Goal: Task Accomplishment & Management: Complete application form

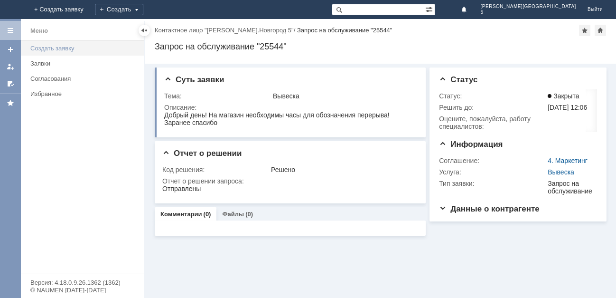
click at [63, 49] on div "Создать заявку" at bounding box center [84, 48] width 108 height 7
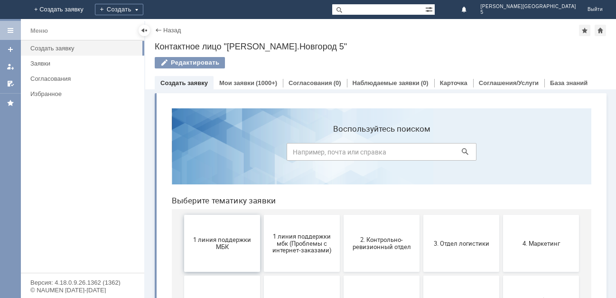
click at [231, 243] on span "1 линия поддержки МБК" at bounding box center [222, 243] width 70 height 14
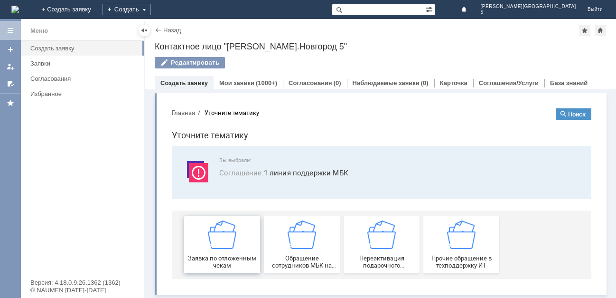
click at [229, 242] on img at bounding box center [222, 234] width 28 height 28
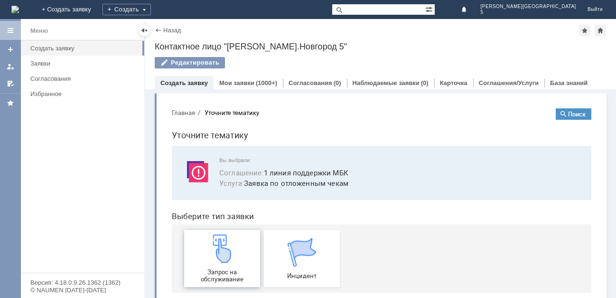
click at [220, 251] on img at bounding box center [222, 248] width 28 height 28
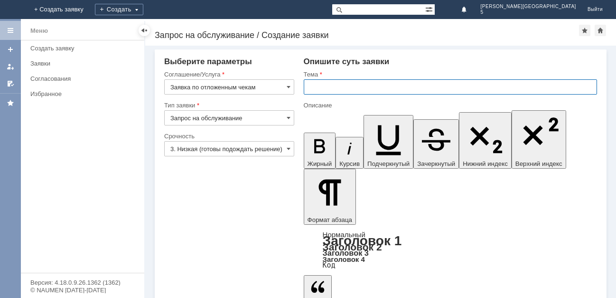
click at [315, 89] on input "text" at bounding box center [450, 86] width 293 height 15
click at [334, 85] on input "Отложеные чеки 14.08.25" at bounding box center [450, 86] width 293 height 15
type input "Отложенные чеки 14.08.25"
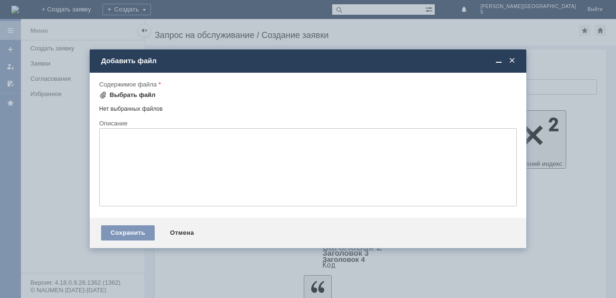
click at [140, 94] on div "Выбрать файл" at bounding box center [133, 95] width 46 height 8
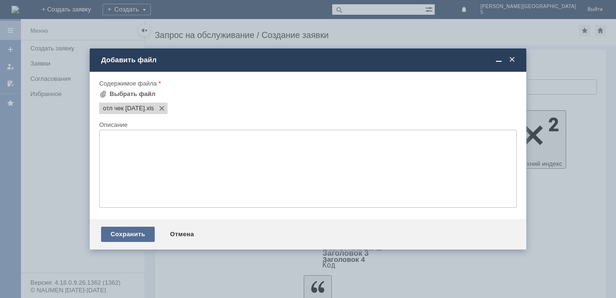
click at [125, 232] on div "Сохранить" at bounding box center [128, 233] width 54 height 15
